Goal: Task Accomplishment & Management: Complete application form

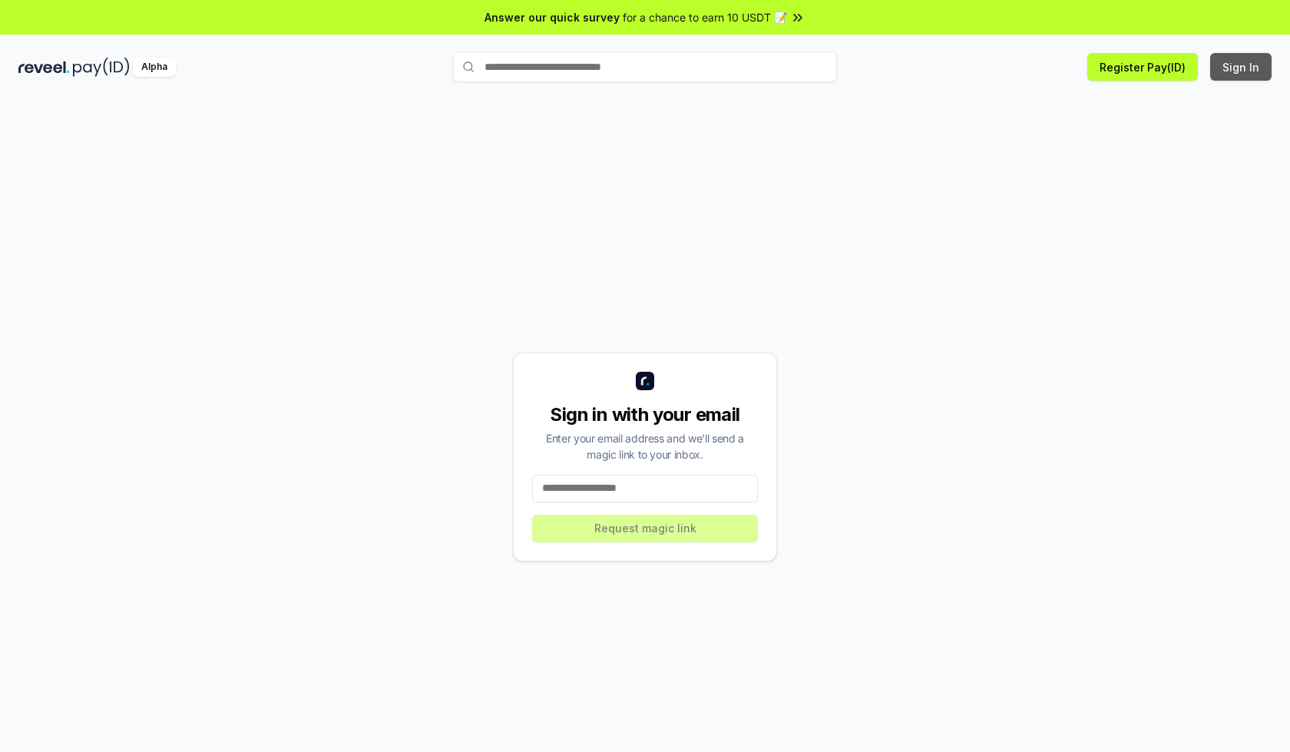
click at [1241, 67] on button "Sign In" at bounding box center [1240, 67] width 61 height 28
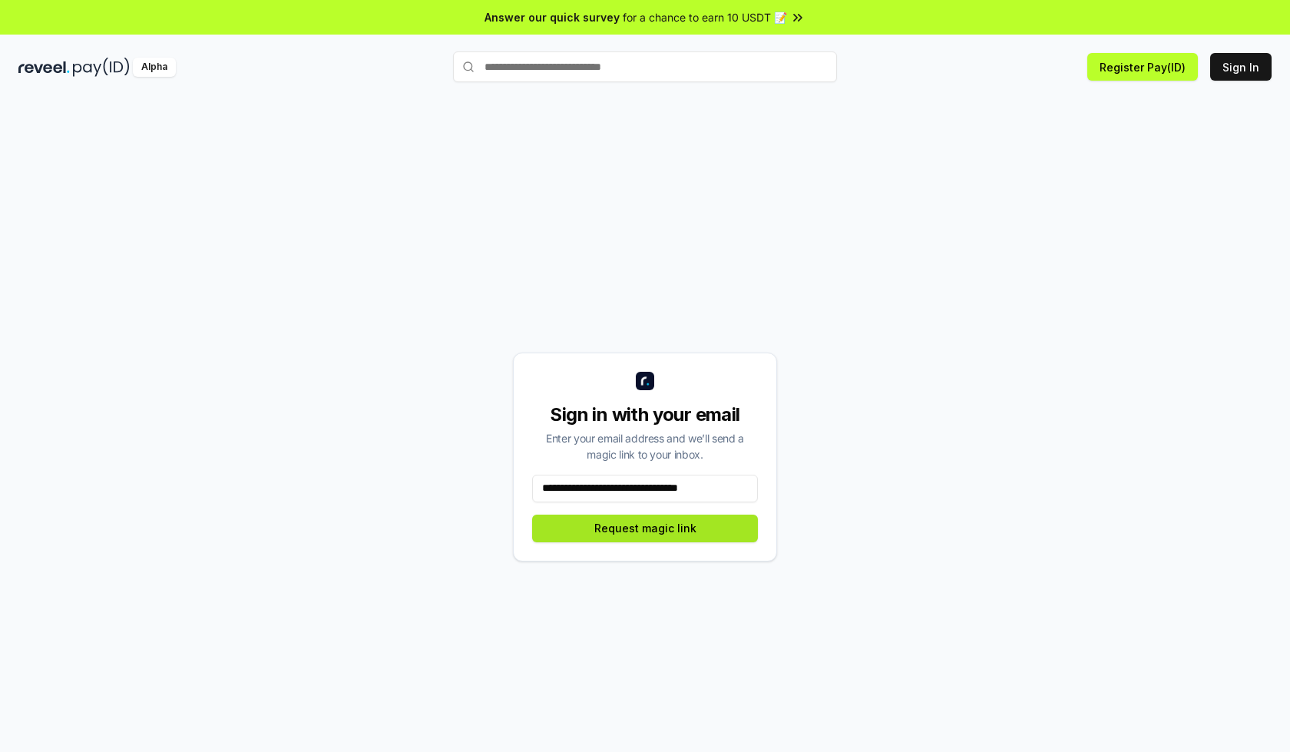
type input "**********"
click at [645, 527] on button "Request magic link" at bounding box center [645, 528] width 226 height 28
